Goal: Check status: Check status

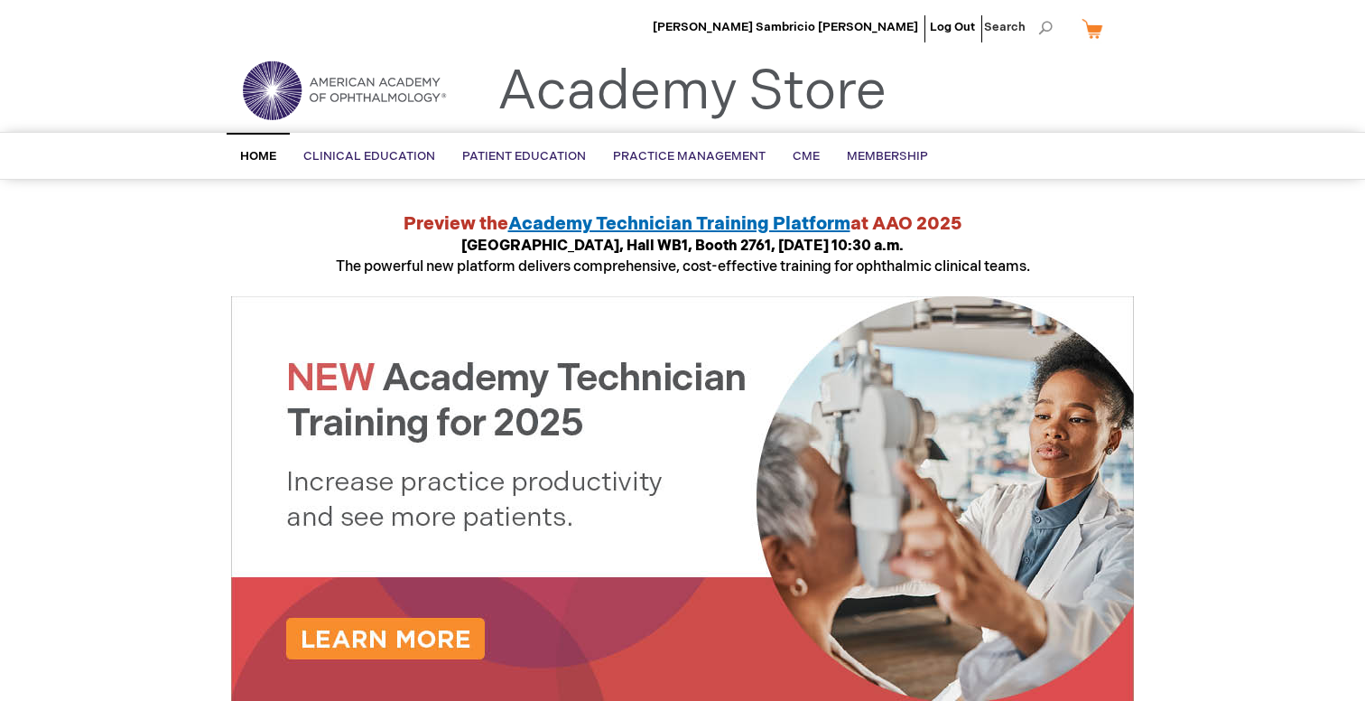
click at [1094, 33] on link "My Cart" at bounding box center [1099, 29] width 43 height 32
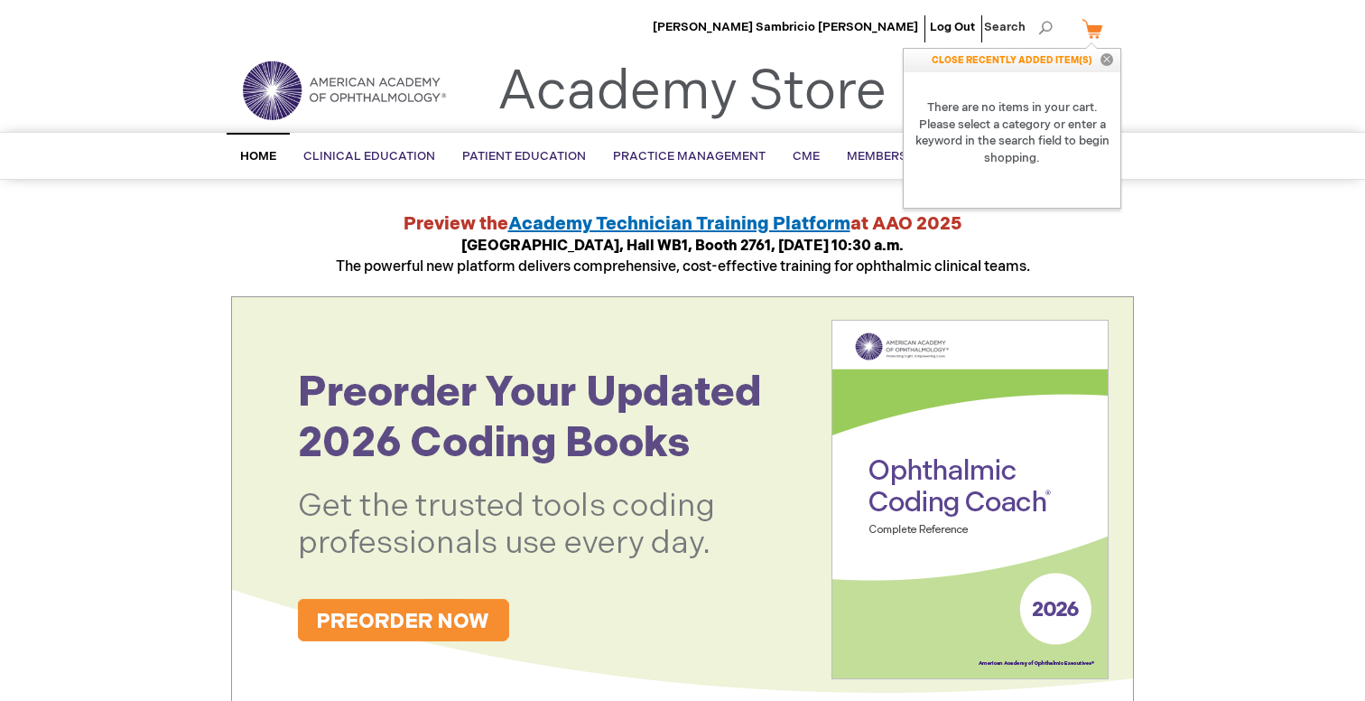
click at [514, 89] on link "Academy Store" at bounding box center [691, 92] width 389 height 65
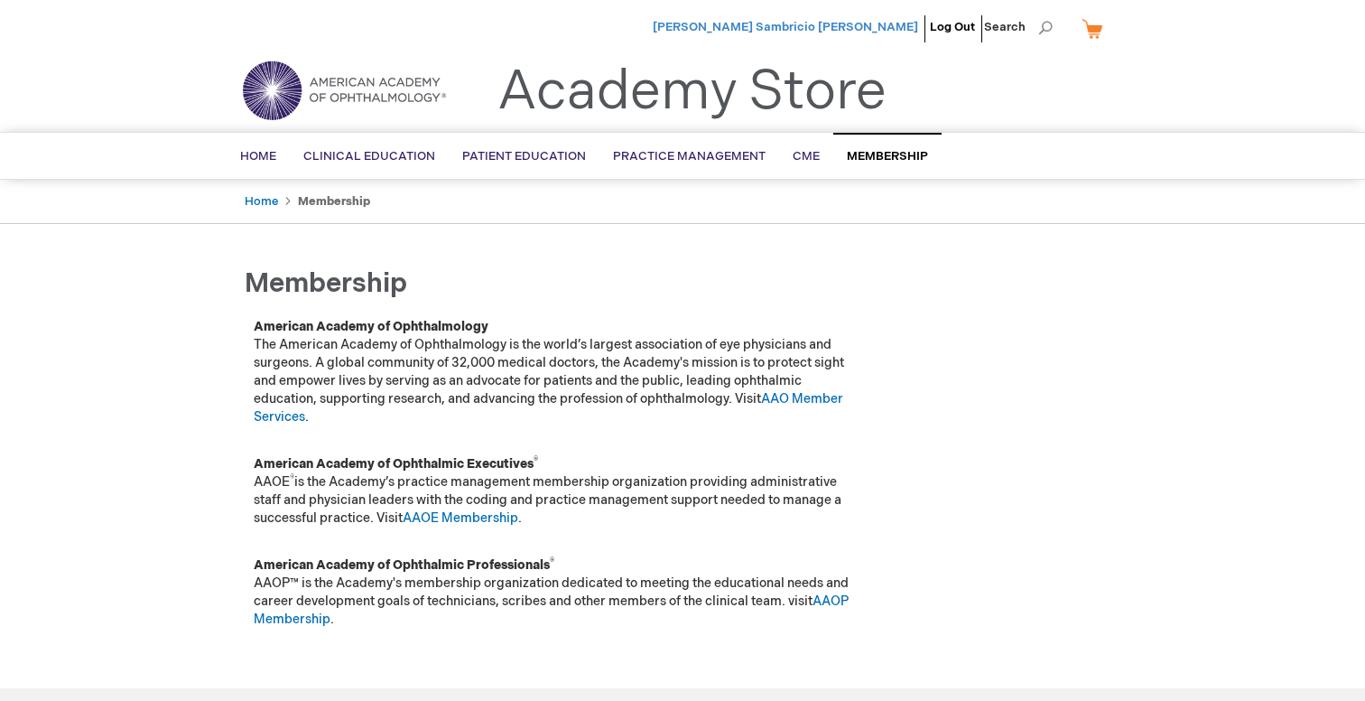
click at [897, 30] on span "[PERSON_NAME] Sambricio [PERSON_NAME]" at bounding box center [785, 27] width 265 height 14
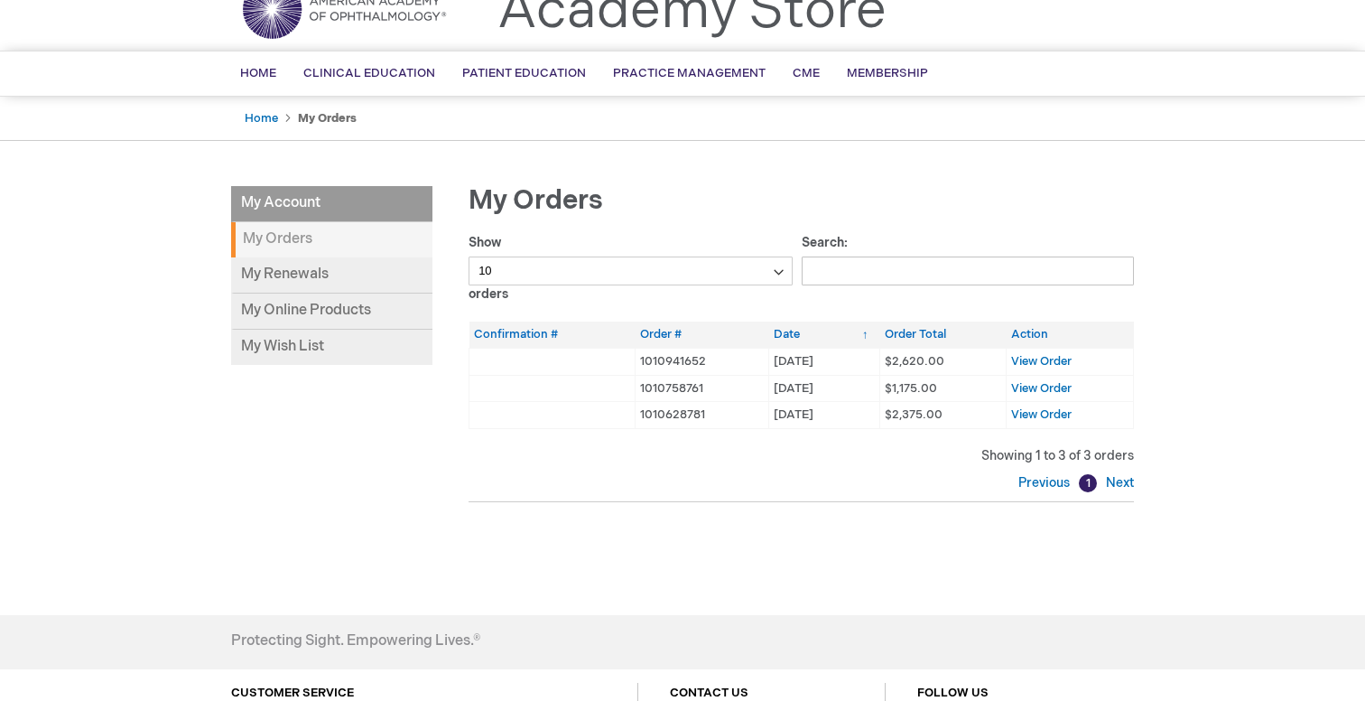
scroll to position [81, 0]
click at [1056, 359] on span "View Order" at bounding box center [1041, 361] width 60 height 14
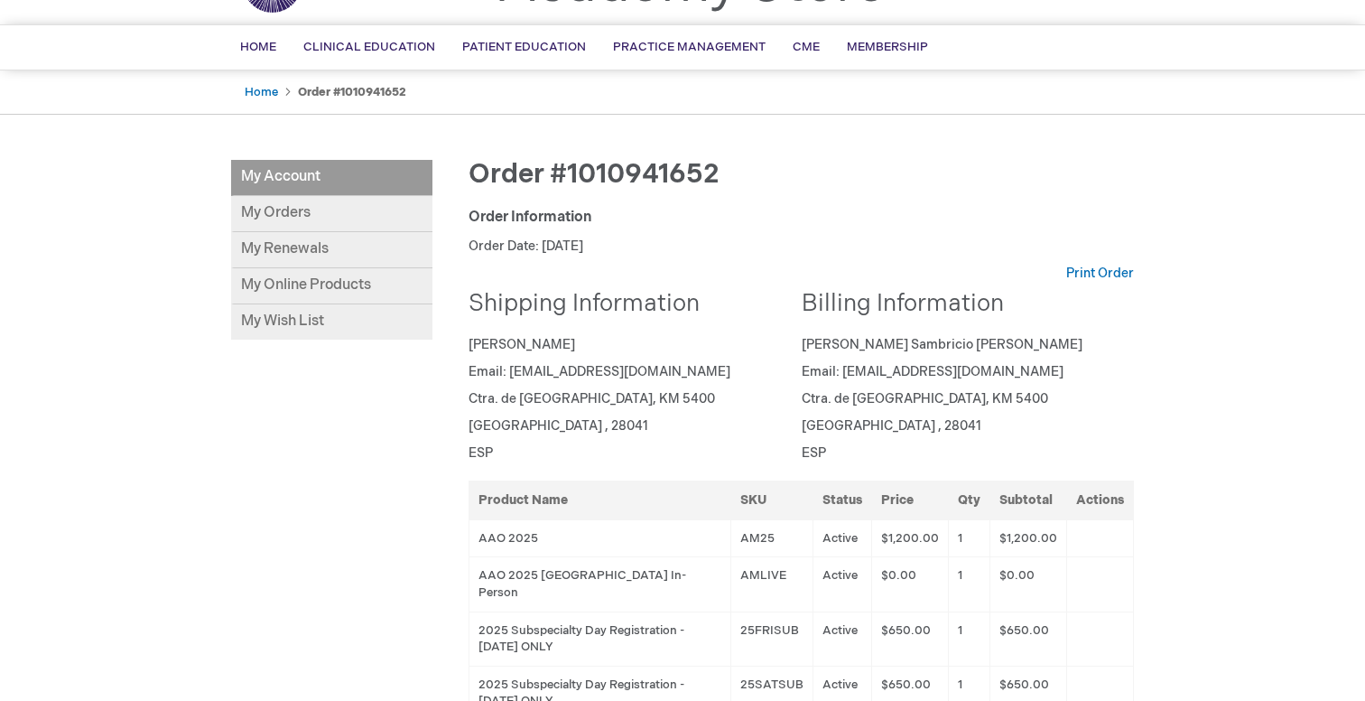
scroll to position [121, 0]
